Goal: Transaction & Acquisition: Book appointment/travel/reservation

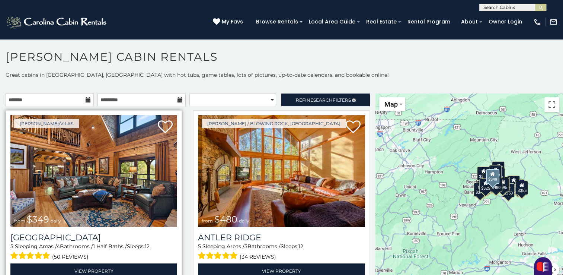
click at [70, 151] on img at bounding box center [93, 171] width 167 height 112
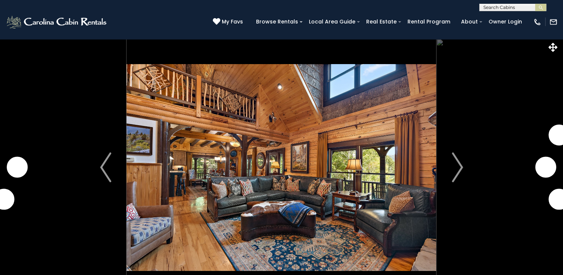
click at [452, 166] on img "Next" at bounding box center [457, 167] width 11 height 30
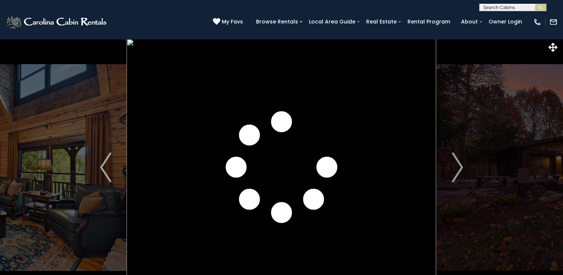
click at [452, 166] on img "Next" at bounding box center [457, 167] width 11 height 30
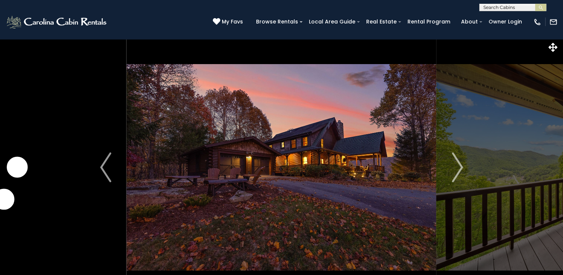
click at [452, 166] on img "Next" at bounding box center [457, 167] width 11 height 30
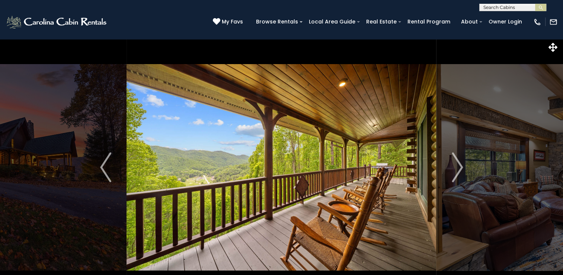
click at [452, 166] on img "Next" at bounding box center [457, 167] width 11 height 30
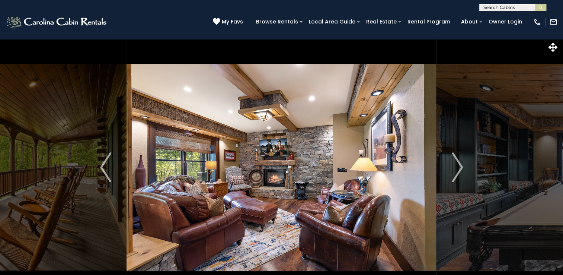
click at [452, 166] on img "Next" at bounding box center [457, 167] width 11 height 30
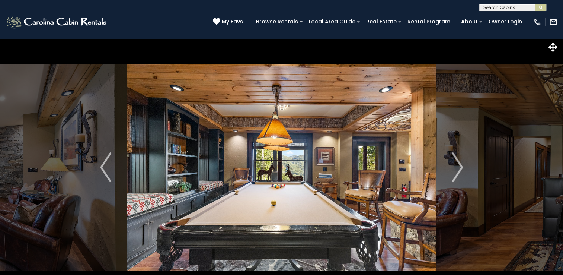
click at [452, 166] on img "Next" at bounding box center [457, 167] width 11 height 30
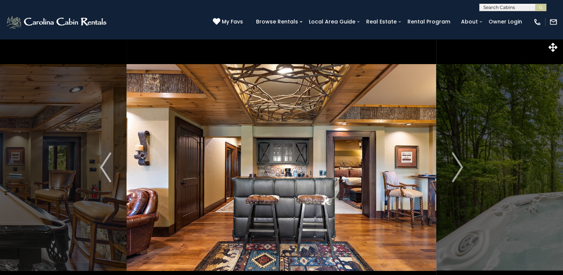
click at [452, 166] on img "Next" at bounding box center [457, 167] width 11 height 30
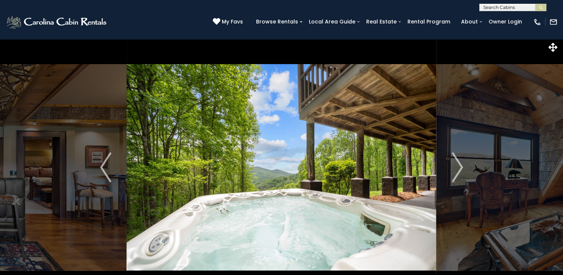
click at [452, 166] on img "Next" at bounding box center [457, 167] width 11 height 30
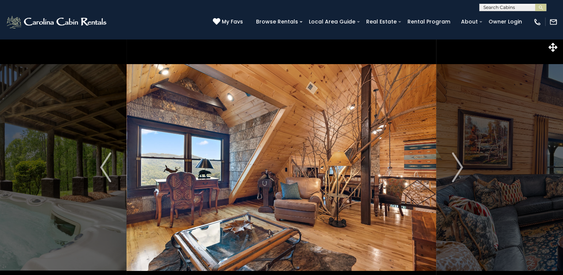
click at [452, 166] on img "Next" at bounding box center [457, 167] width 11 height 30
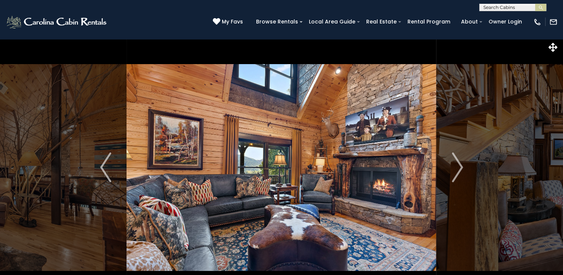
click at [452, 166] on img "Next" at bounding box center [457, 167] width 11 height 30
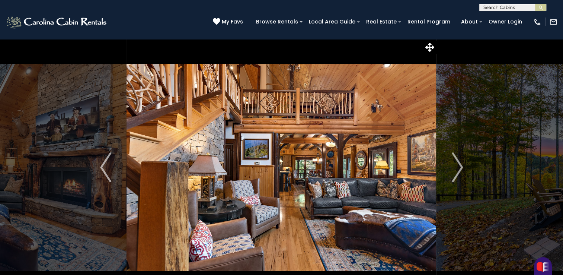
click at [452, 166] on img "Next" at bounding box center [457, 167] width 11 height 30
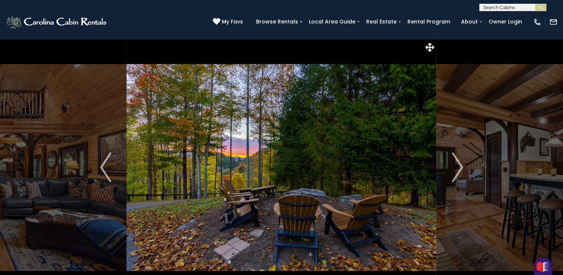
click at [452, 166] on img "Next" at bounding box center [457, 167] width 11 height 30
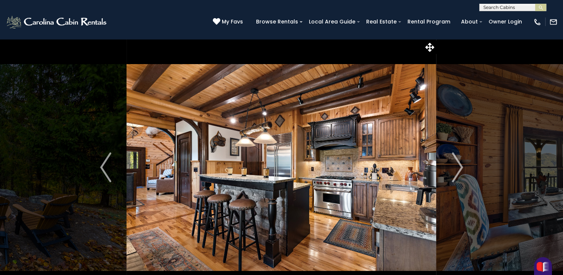
click at [452, 166] on img "Next" at bounding box center [457, 167] width 11 height 30
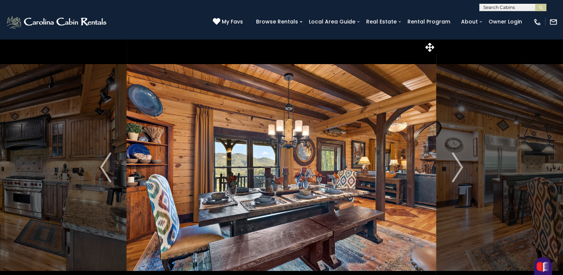
click at [452, 166] on img "Next" at bounding box center [457, 167] width 11 height 30
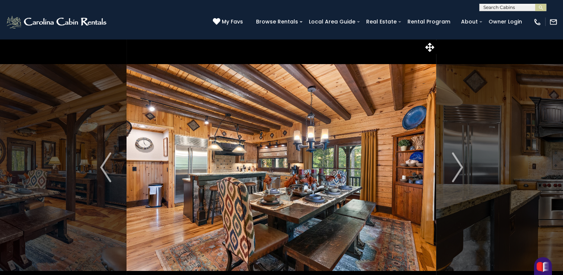
click at [452, 166] on img "Next" at bounding box center [457, 167] width 11 height 30
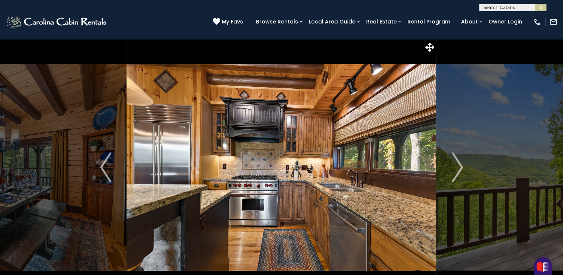
click at [452, 166] on img "Next" at bounding box center [457, 167] width 11 height 30
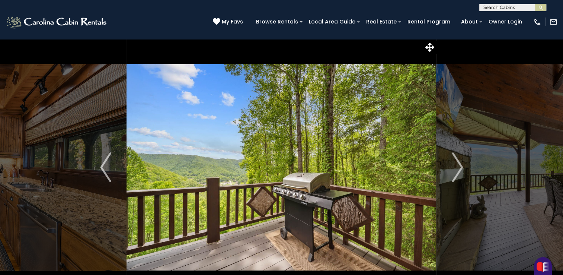
click at [452, 166] on img "Next" at bounding box center [457, 167] width 11 height 30
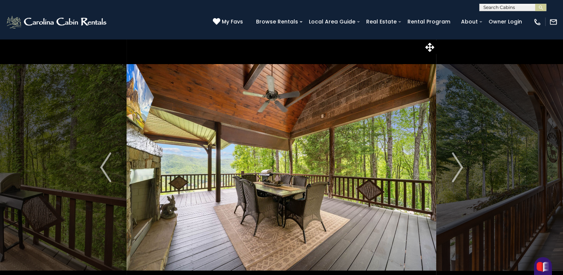
click at [452, 166] on img "Next" at bounding box center [457, 167] width 11 height 30
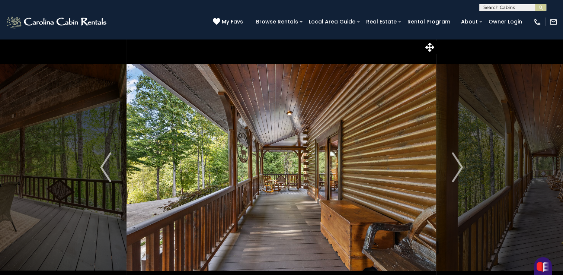
click at [452, 166] on img "Next" at bounding box center [457, 167] width 11 height 30
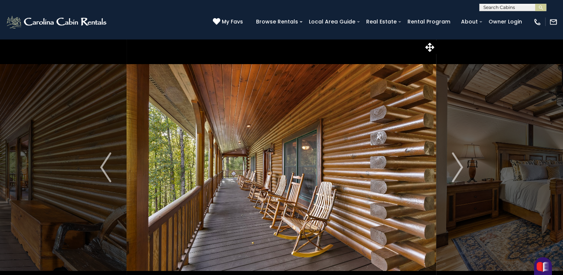
click at [452, 166] on img "Next" at bounding box center [457, 167] width 11 height 30
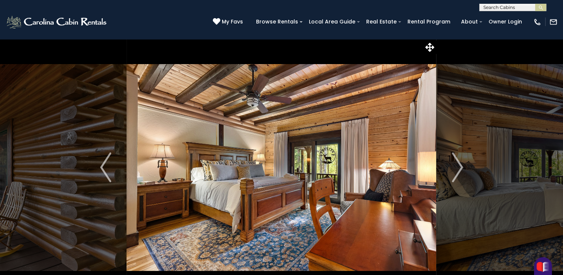
click at [452, 166] on img "Next" at bounding box center [457, 167] width 11 height 30
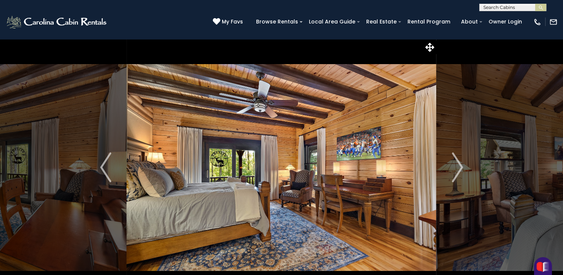
click at [452, 166] on img "Next" at bounding box center [457, 167] width 11 height 30
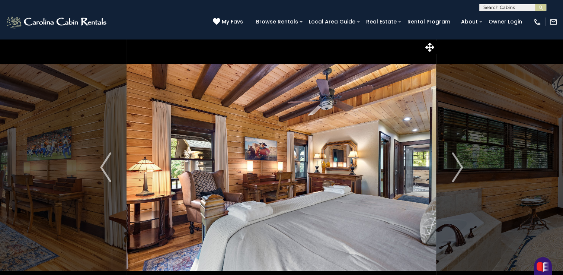
click at [452, 166] on img "Next" at bounding box center [457, 167] width 11 height 30
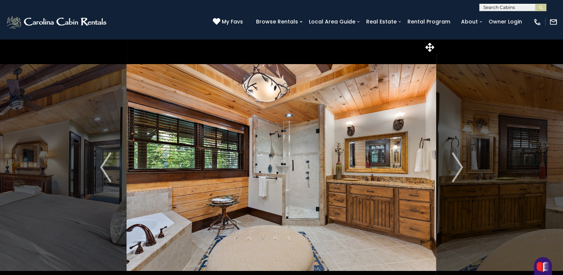
click at [452, 166] on img "Next" at bounding box center [457, 167] width 11 height 30
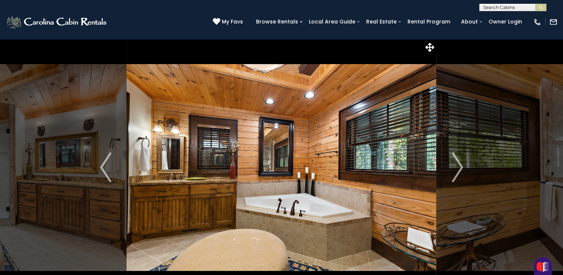
click at [452, 166] on img "Next" at bounding box center [457, 167] width 11 height 30
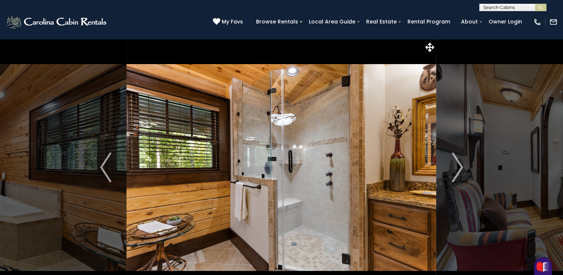
click at [452, 166] on img "Next" at bounding box center [457, 167] width 11 height 30
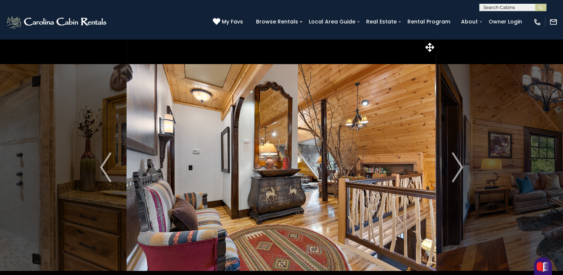
click at [452, 166] on img "Next" at bounding box center [457, 167] width 11 height 30
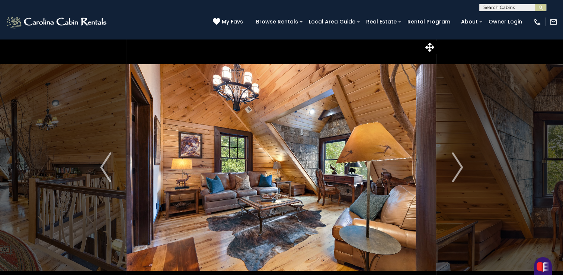
click at [452, 166] on img "Next" at bounding box center [457, 167] width 11 height 30
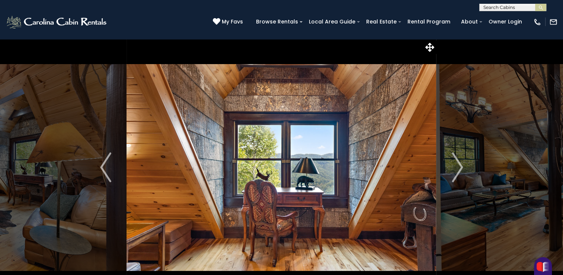
click at [452, 166] on img "Next" at bounding box center [457, 167] width 11 height 30
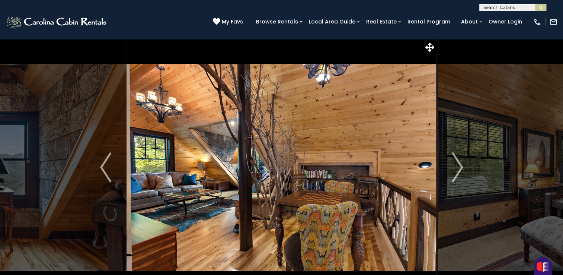
click at [452, 166] on img "Next" at bounding box center [457, 167] width 11 height 30
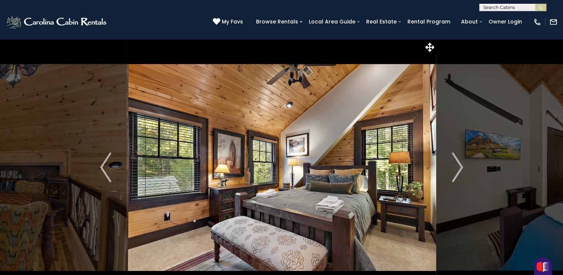
click at [452, 166] on img "Next" at bounding box center [457, 167] width 11 height 30
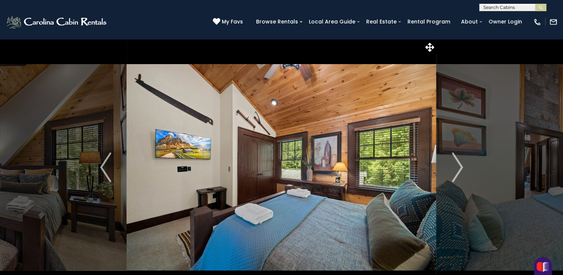
click at [452, 166] on img "Next" at bounding box center [457, 167] width 11 height 30
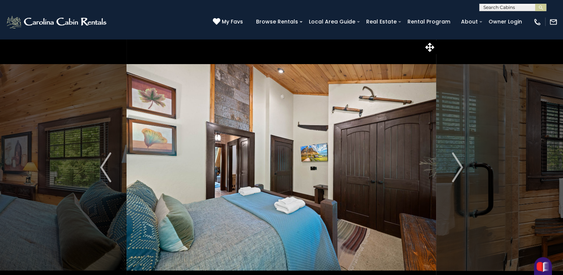
click at [452, 166] on img "Next" at bounding box center [457, 167] width 11 height 30
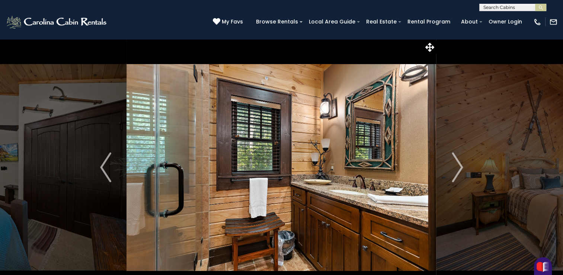
click at [452, 166] on img "Next" at bounding box center [457, 167] width 11 height 30
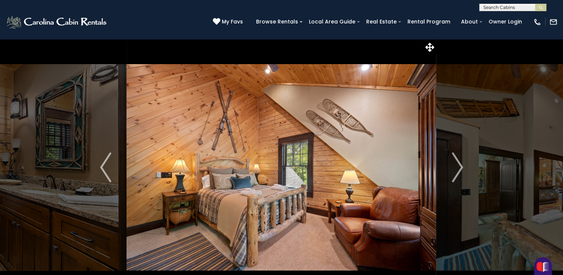
click at [452, 166] on img "Next" at bounding box center [457, 167] width 11 height 30
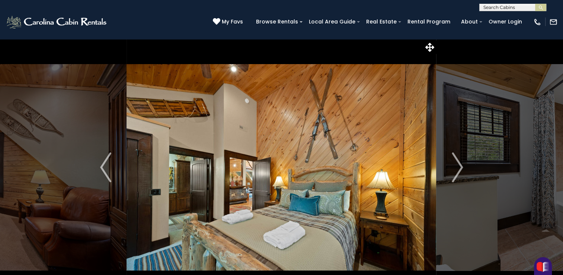
click at [452, 166] on img "Next" at bounding box center [457, 167] width 11 height 30
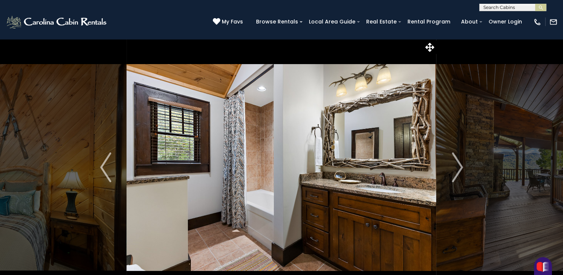
click at [452, 166] on img "Next" at bounding box center [457, 167] width 11 height 30
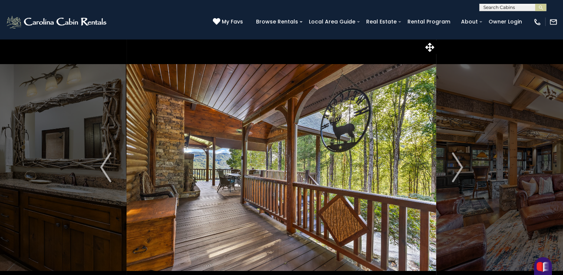
click at [452, 166] on img "Next" at bounding box center [457, 167] width 11 height 30
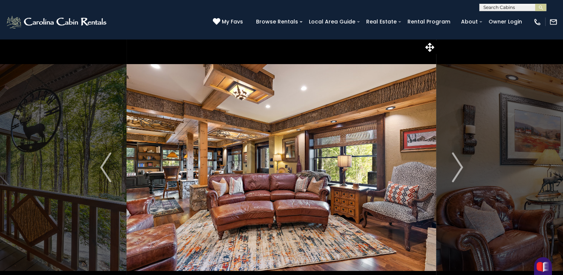
click at [452, 166] on img "Next" at bounding box center [457, 167] width 11 height 30
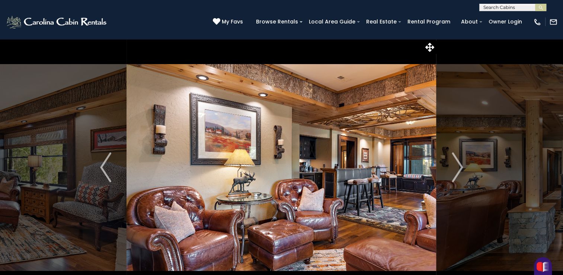
click at [452, 166] on img "Next" at bounding box center [457, 167] width 11 height 30
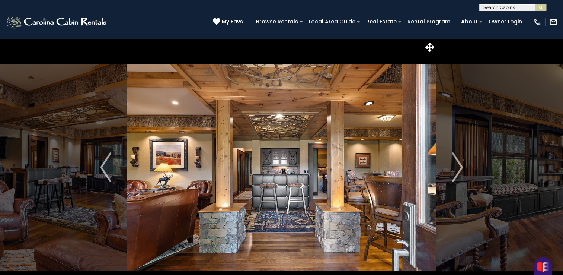
click at [452, 166] on img "Next" at bounding box center [457, 167] width 11 height 30
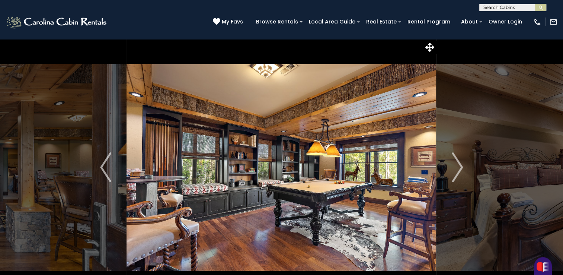
click at [452, 166] on img "Next" at bounding box center [457, 167] width 11 height 30
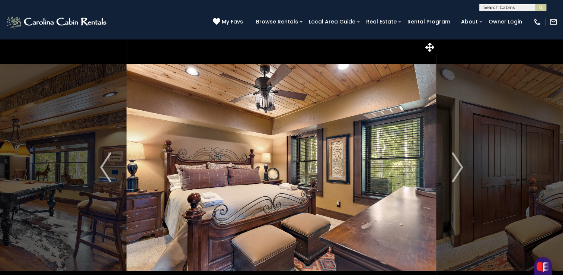
click at [452, 166] on img "Next" at bounding box center [457, 167] width 11 height 30
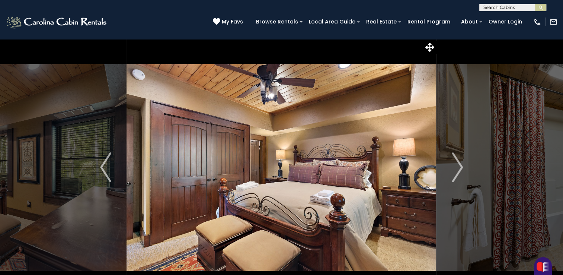
click at [452, 166] on img "Next" at bounding box center [457, 167] width 11 height 30
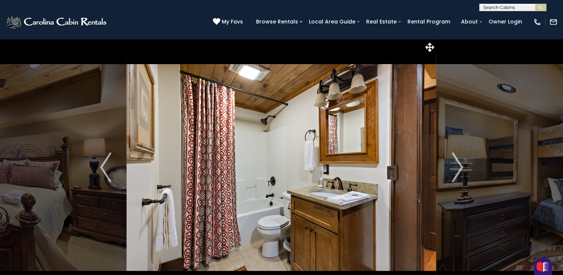
click at [452, 166] on img "Next" at bounding box center [457, 167] width 11 height 30
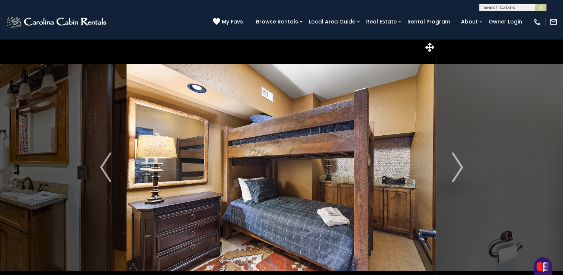
click at [452, 166] on img "Next" at bounding box center [457, 167] width 11 height 30
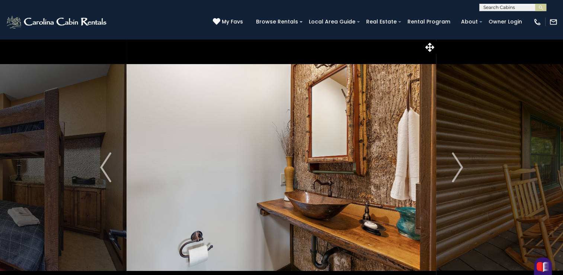
click at [452, 166] on img "Next" at bounding box center [457, 167] width 11 height 30
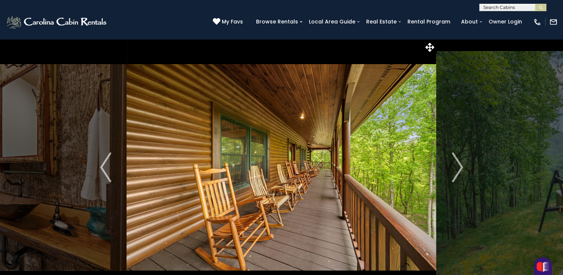
click at [452, 166] on img "Next" at bounding box center [457, 167] width 11 height 30
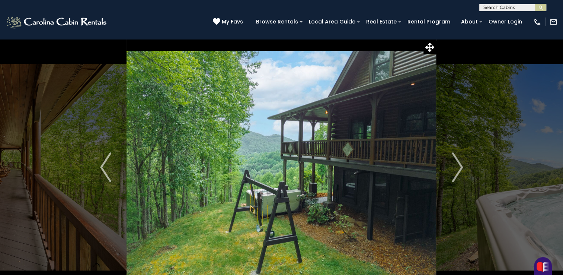
click at [452, 166] on img "Next" at bounding box center [457, 167] width 11 height 30
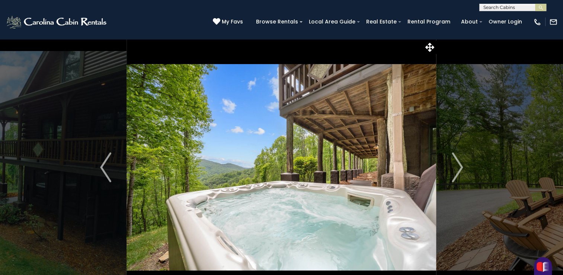
click at [452, 166] on img "Next" at bounding box center [457, 167] width 11 height 30
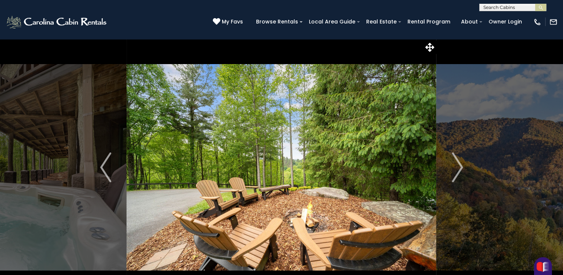
click at [452, 166] on img "Next" at bounding box center [457, 167] width 11 height 30
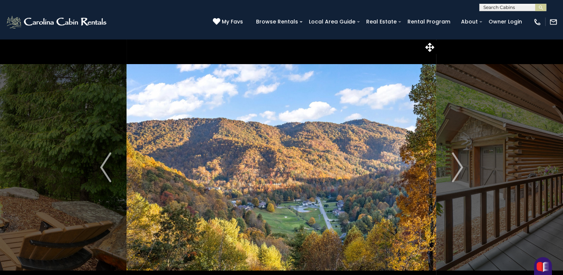
click at [452, 166] on img "Next" at bounding box center [457, 167] width 11 height 30
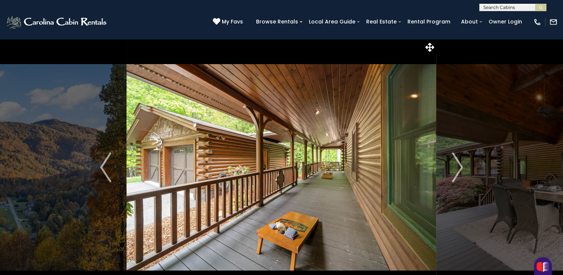
click at [452, 166] on img "Next" at bounding box center [457, 167] width 11 height 30
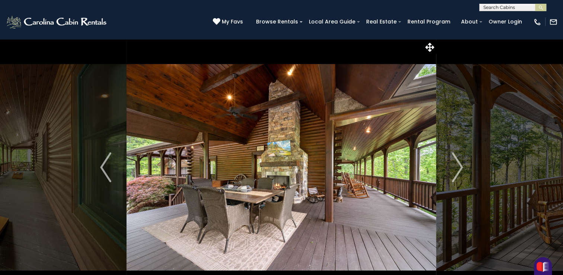
click at [452, 166] on img "Next" at bounding box center [457, 167] width 11 height 30
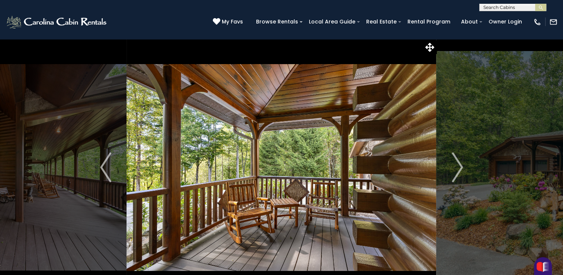
click at [452, 166] on img "Next" at bounding box center [457, 167] width 11 height 30
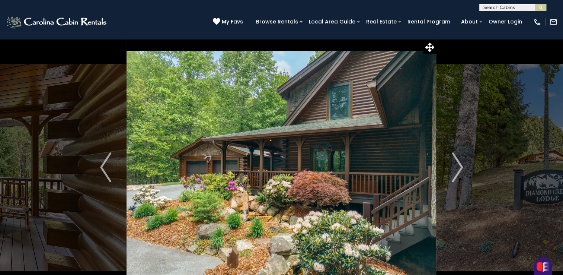
click at [452, 166] on img "Next" at bounding box center [457, 167] width 11 height 30
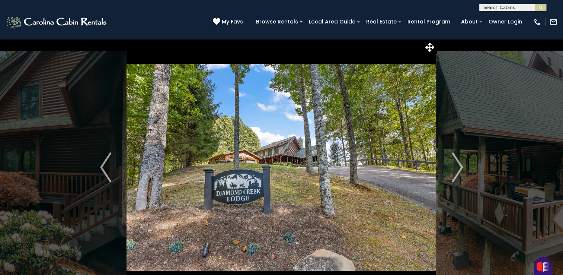
click at [452, 166] on img "Next" at bounding box center [457, 167] width 11 height 30
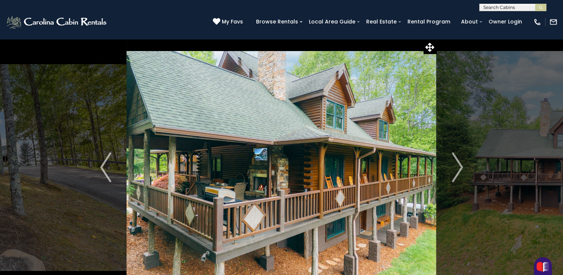
click at [452, 166] on img "Next" at bounding box center [457, 167] width 11 height 30
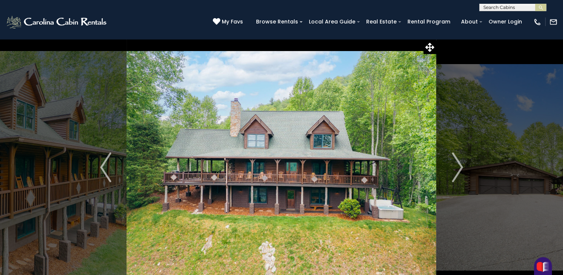
click at [452, 166] on img "Next" at bounding box center [457, 167] width 11 height 30
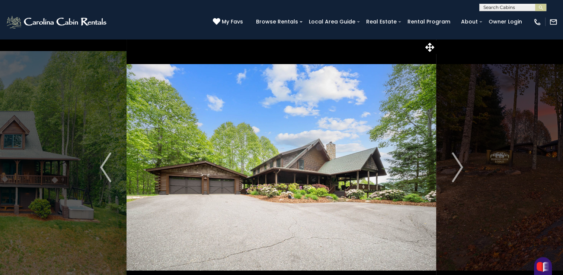
click at [452, 166] on img "Next" at bounding box center [457, 167] width 11 height 30
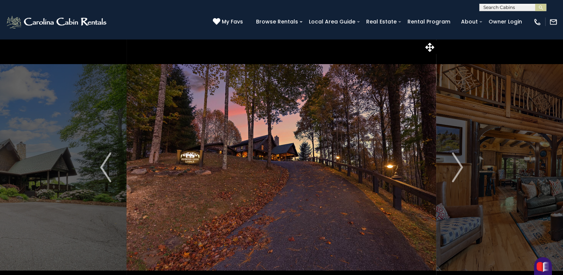
click at [452, 166] on img "Next" at bounding box center [457, 167] width 11 height 30
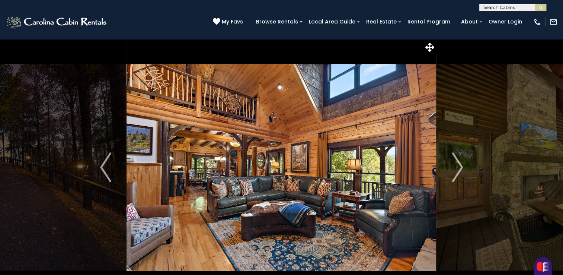
click at [452, 166] on img "Next" at bounding box center [457, 167] width 11 height 30
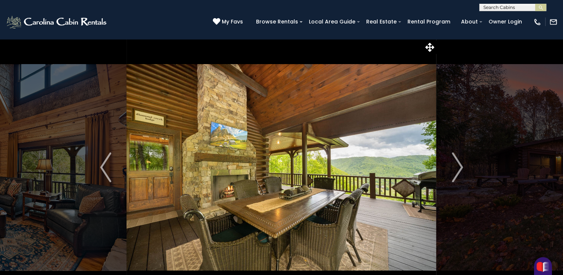
click at [452, 166] on img "Next" at bounding box center [457, 167] width 11 height 30
